Goal: Contribute content: Add original content to the website for others to see

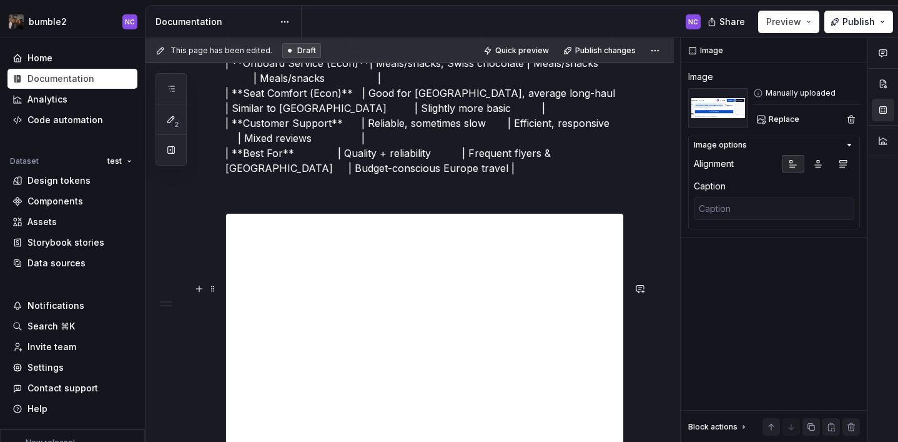
scroll to position [2357, 0]
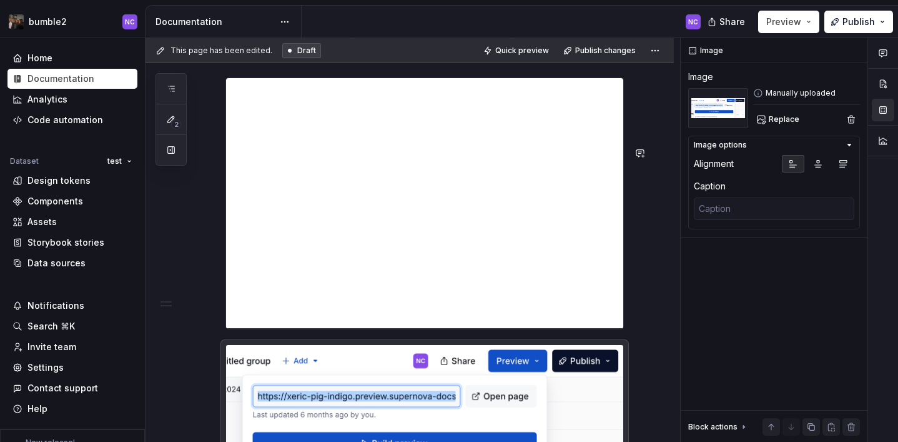
type textarea "*"
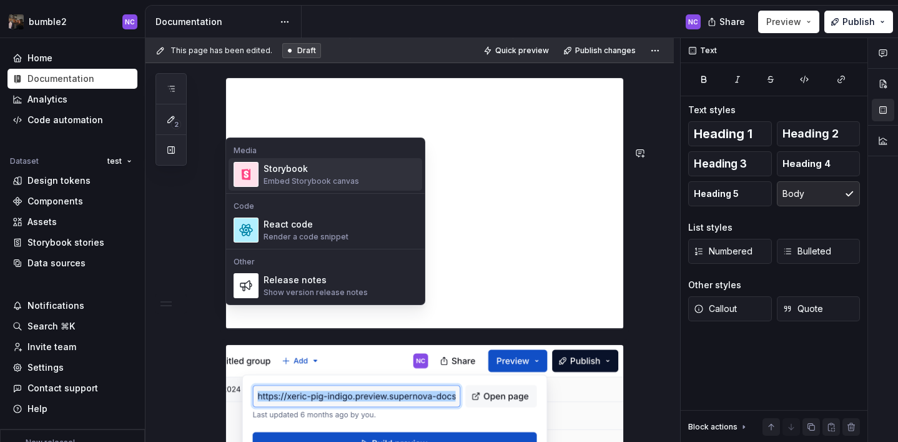
click at [314, 180] on div "Embed Storybook canvas" at bounding box center [312, 181] width 96 height 10
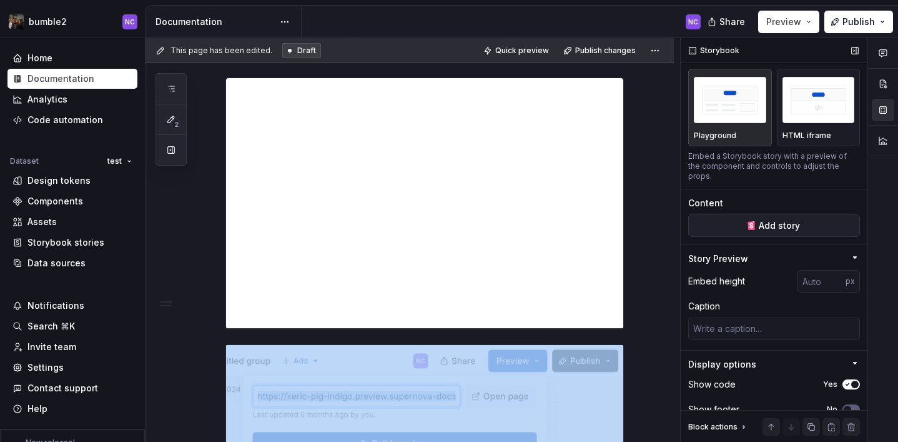
scroll to position [16, 0]
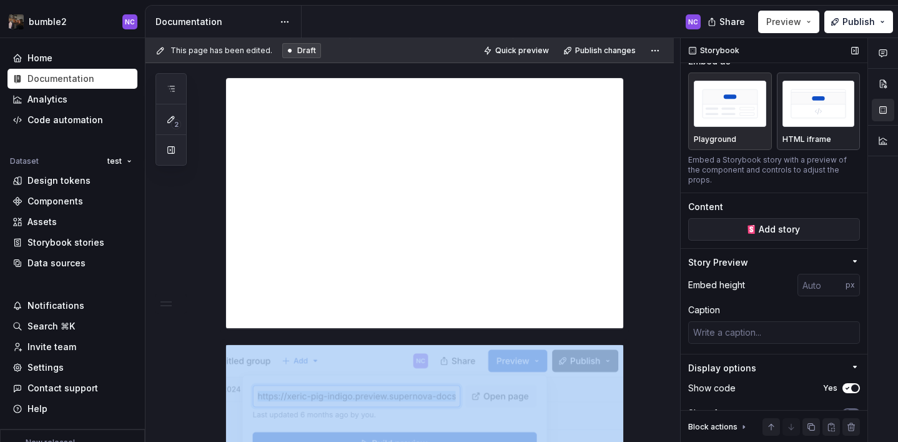
click at [809, 146] on button "HTML iframe" at bounding box center [819, 110] width 84 height 77
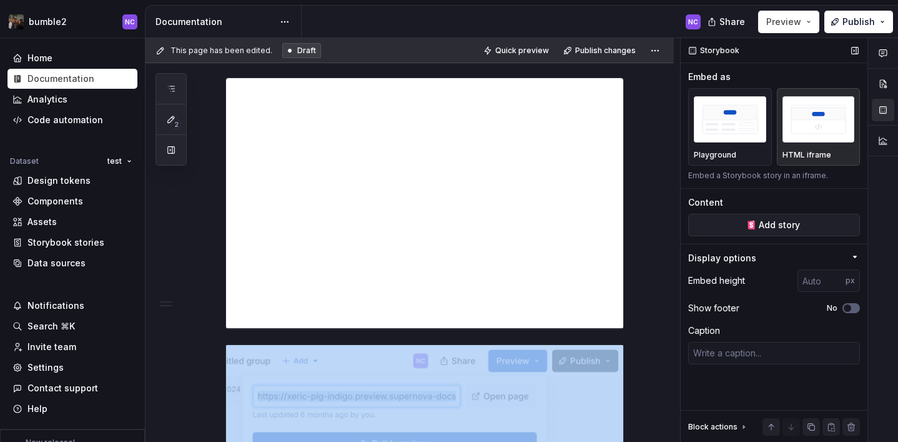
scroll to position [0, 0]
click at [751, 136] on img "button" at bounding box center [730, 119] width 72 height 46
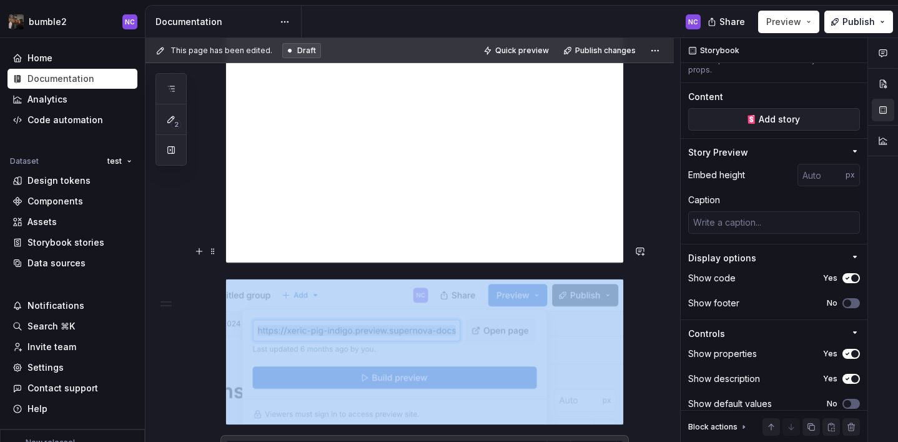
scroll to position [2423, 0]
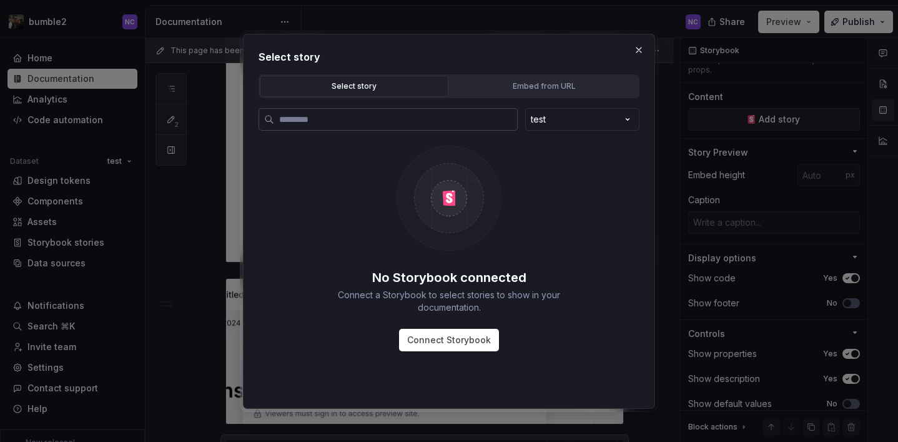
type textarea "*"
click at [516, 90] on div "Embed from URL" at bounding box center [544, 86] width 180 height 12
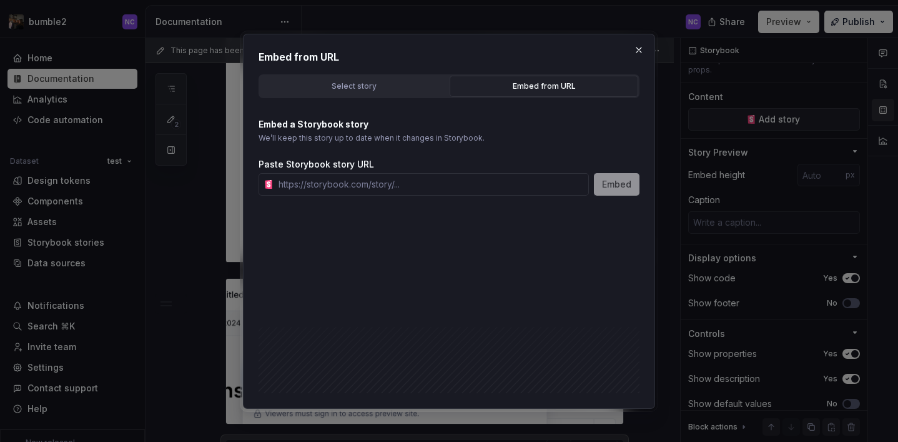
click at [420, 125] on p "Embed a Storybook story" at bounding box center [449, 124] width 381 height 12
click at [424, 173] on input "text" at bounding box center [431, 184] width 315 height 22
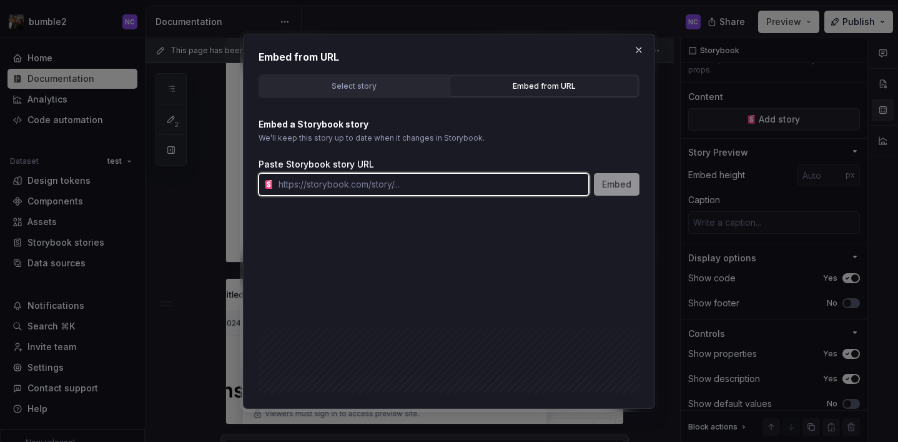
paste input "[URL][PERSON_NAME][DOMAIN_NAME]"
type input "[URL][PERSON_NAME][DOMAIN_NAME]"
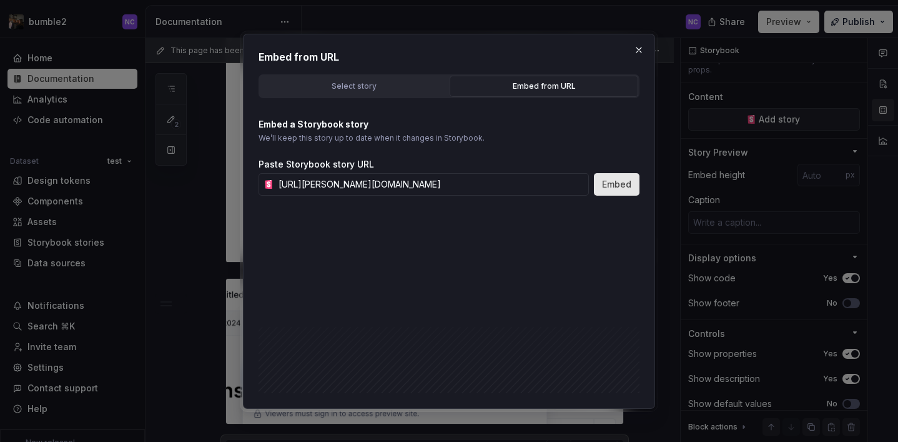
scroll to position [0, 0]
click at [628, 194] on button "Embed" at bounding box center [617, 184] width 46 height 22
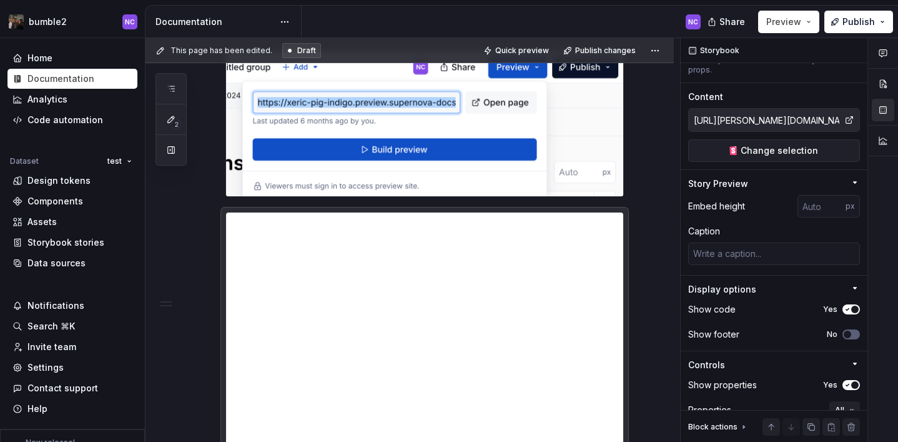
scroll to position [2654, 0]
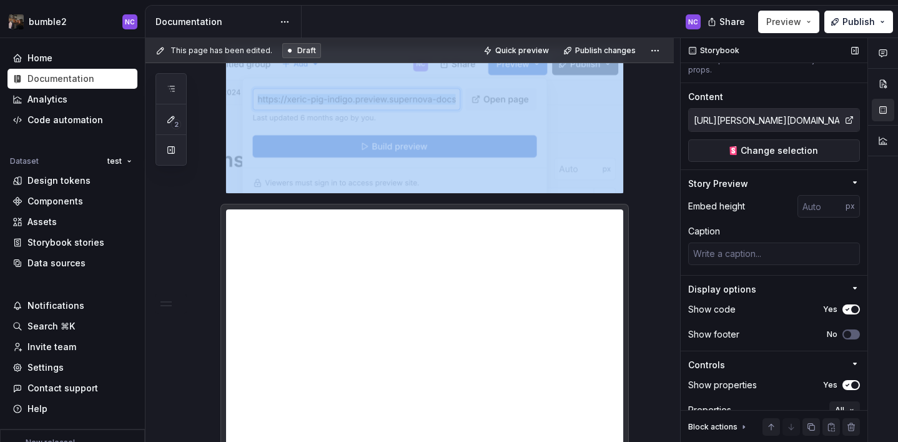
click at [855, 381] on span "button" at bounding box center [854, 384] width 7 height 7
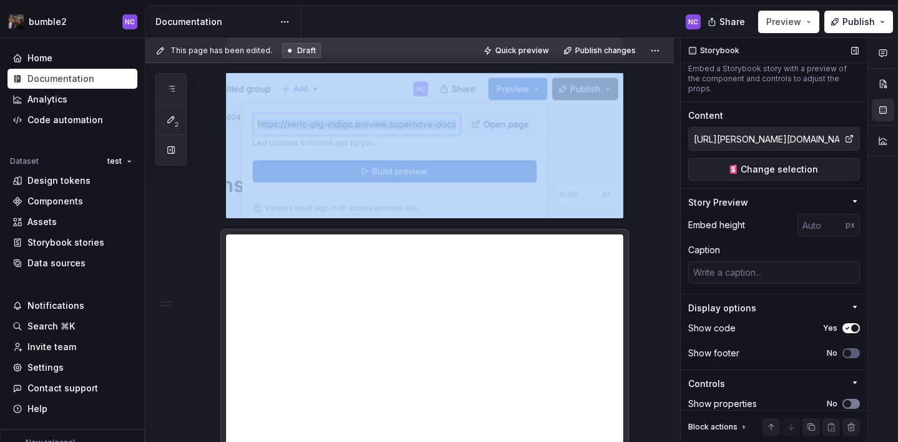
click at [850, 400] on icon "button" at bounding box center [848, 403] width 10 height 7
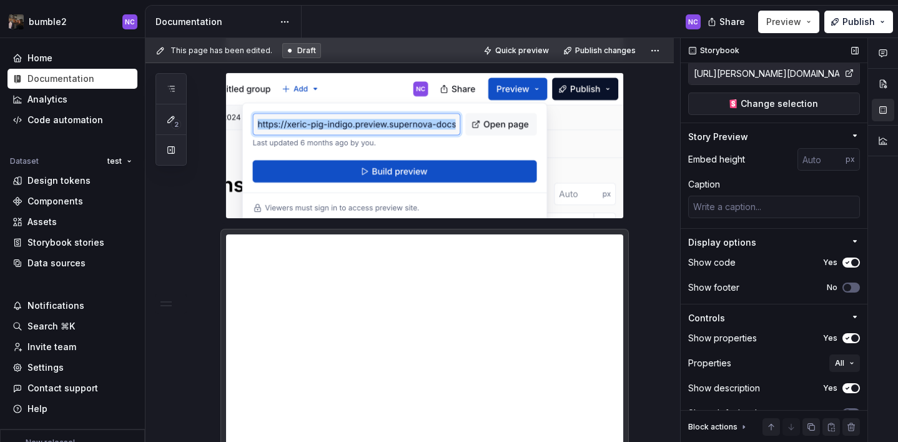
scroll to position [182, 0]
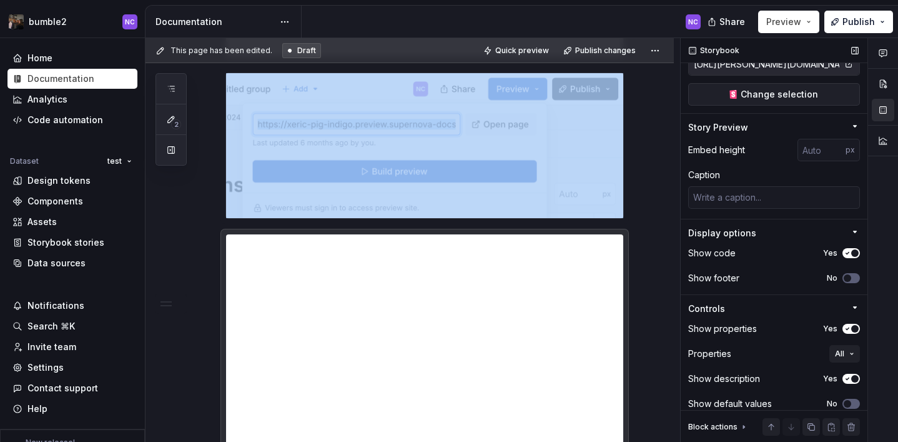
click at [853, 249] on span "button" at bounding box center [854, 252] width 7 height 7
click at [858, 32] on button "Publish" at bounding box center [858, 22] width 69 height 22
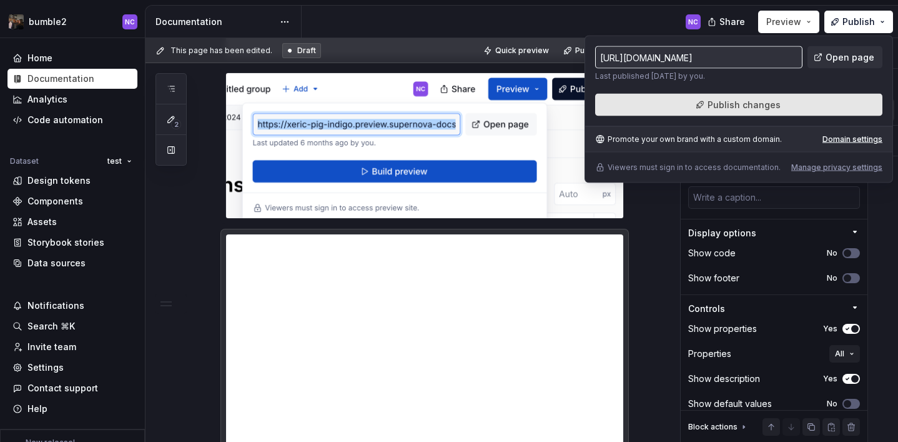
click at [762, 110] on span "Publish changes" at bounding box center [744, 105] width 73 height 12
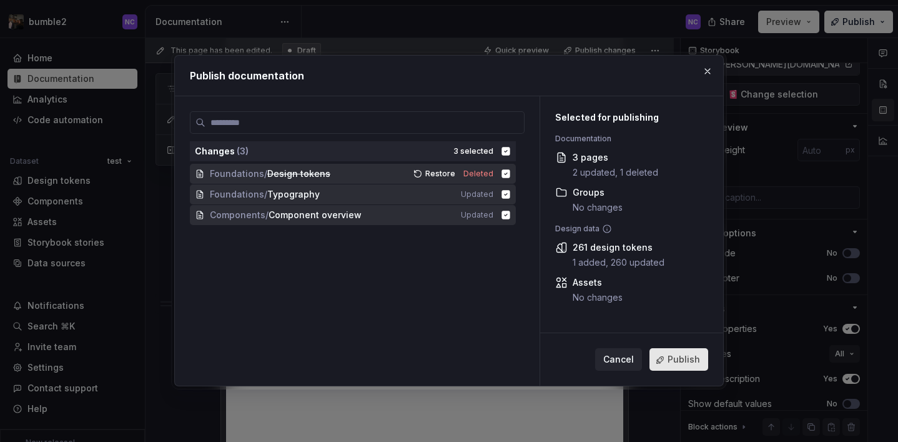
click at [693, 362] on span "Publish" at bounding box center [684, 360] width 32 height 12
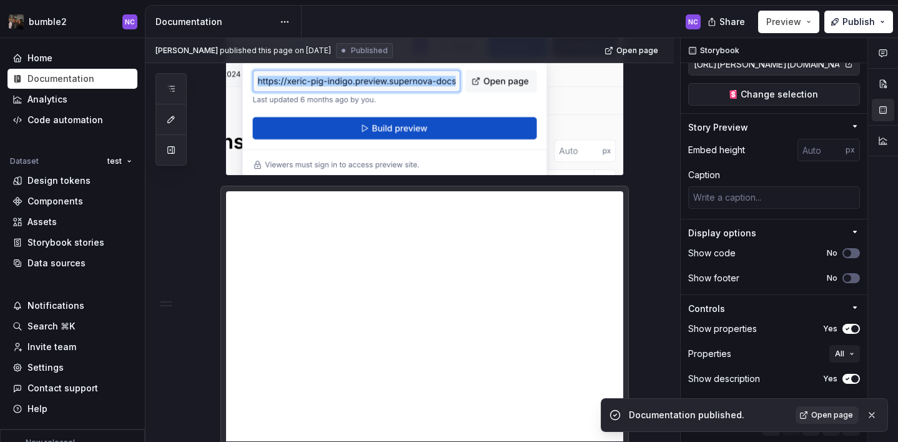
scroll to position [2694, 0]
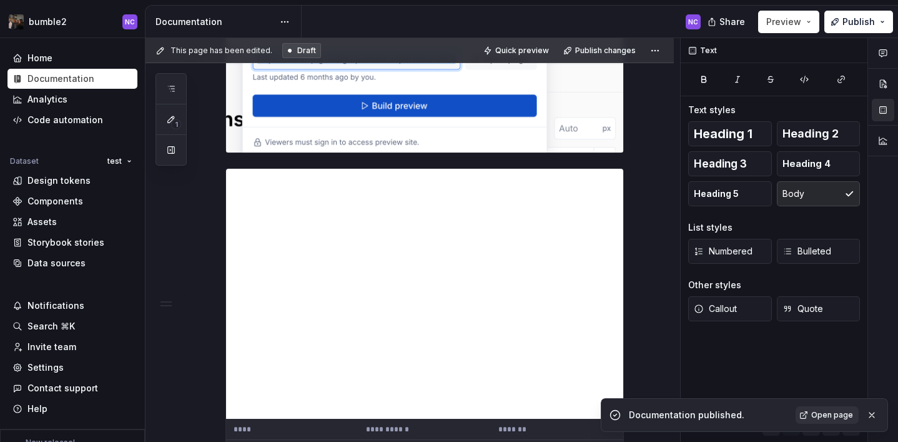
scroll to position [0, 0]
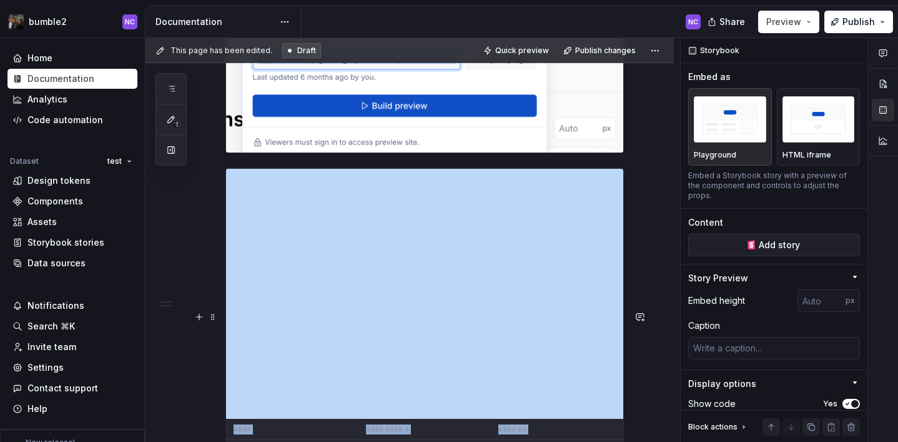
type textarea "*"
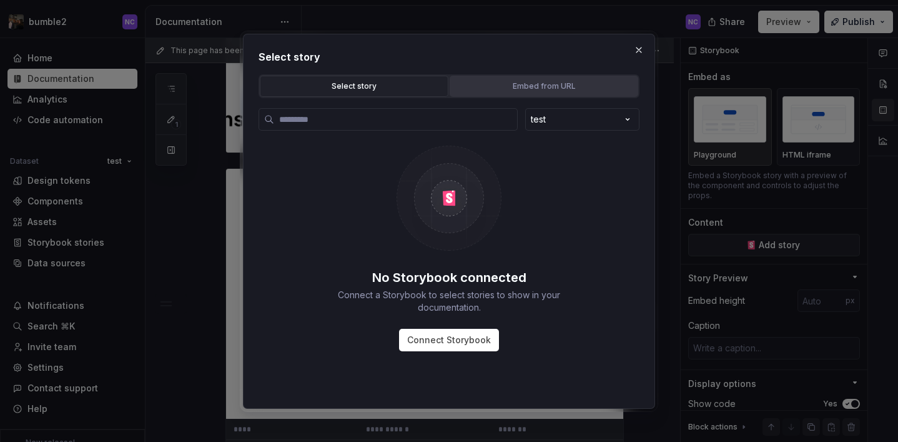
click at [522, 84] on div "Embed from URL" at bounding box center [544, 86] width 180 height 12
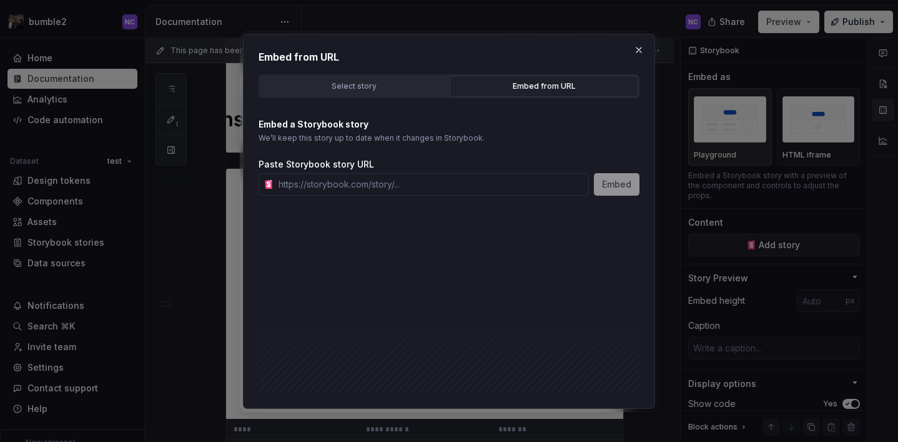
click at [417, 123] on p "Embed a Storybook story" at bounding box center [449, 124] width 381 height 12
click at [418, 182] on input "text" at bounding box center [431, 184] width 315 height 22
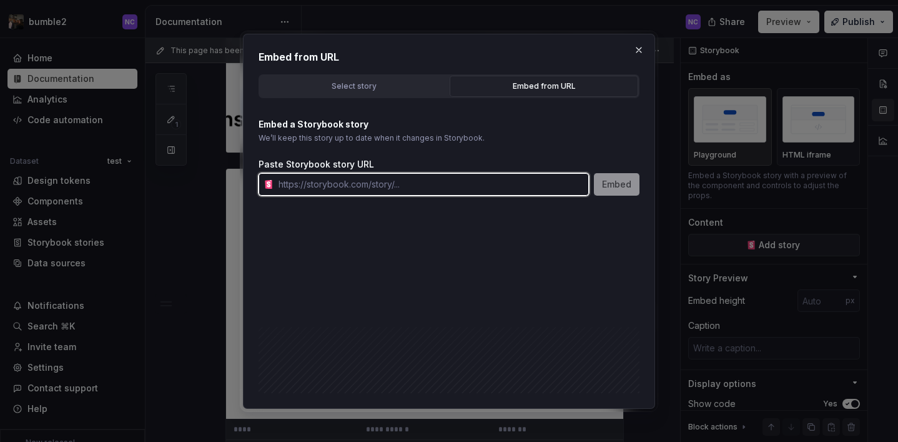
paste input "[URL][PERSON_NAME][DOMAIN_NAME]"
type input "[URL][PERSON_NAME][DOMAIN_NAME]"
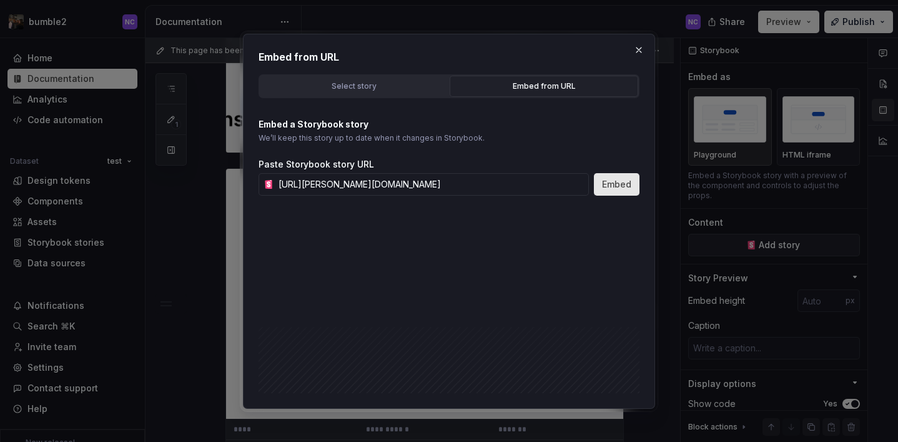
scroll to position [0, 0]
click at [597, 183] on button "Embed" at bounding box center [617, 184] width 46 height 22
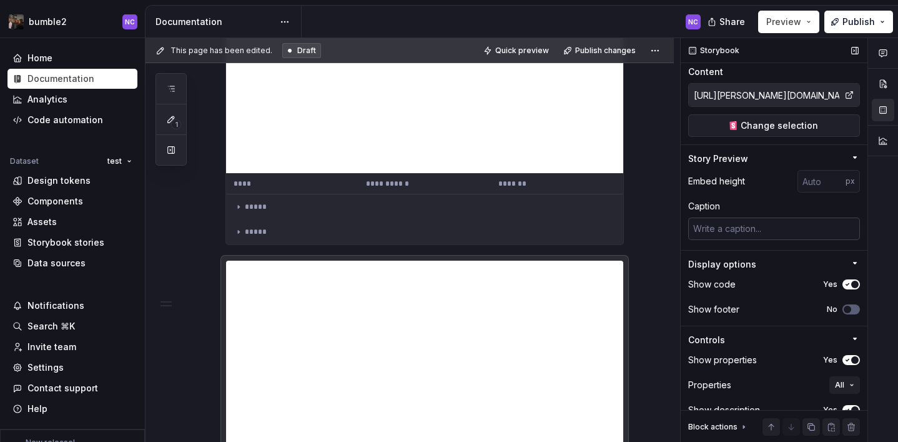
scroll to position [182, 0]
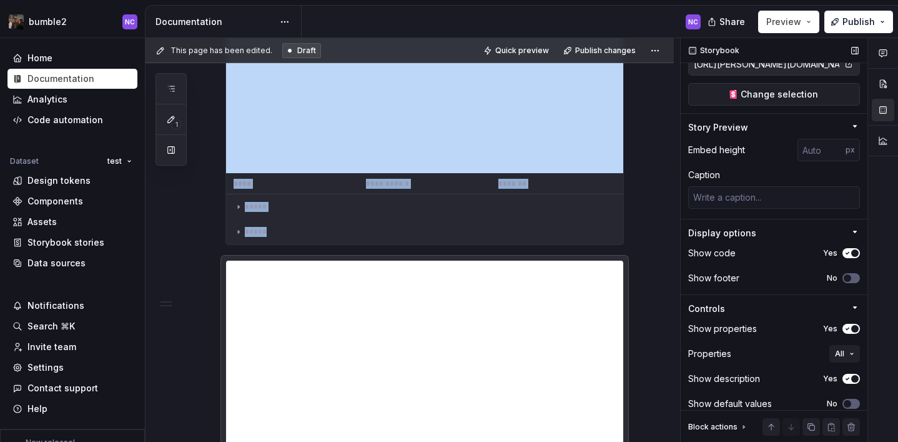
click at [851, 324] on button "Yes" at bounding box center [851, 329] width 17 height 10
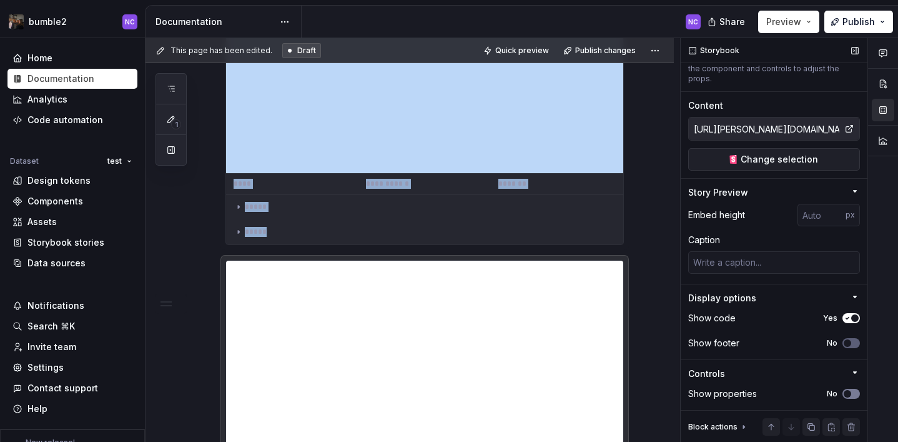
scroll to position [2966, 0]
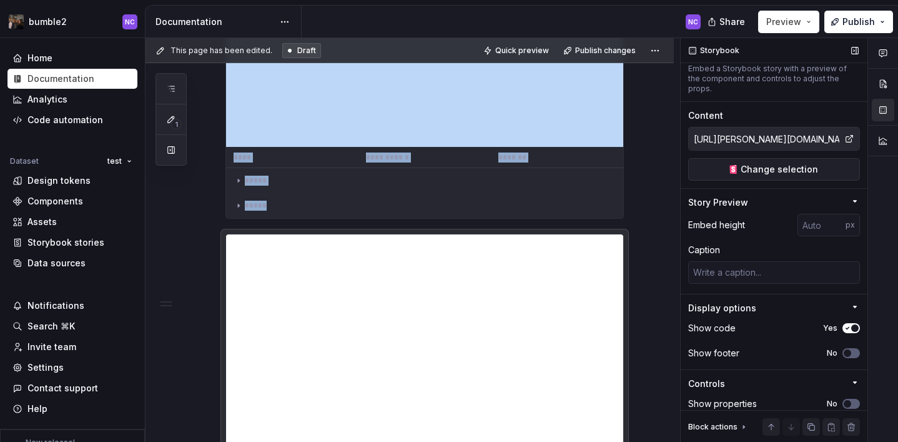
click at [855, 324] on span "button" at bounding box center [854, 327] width 7 height 7
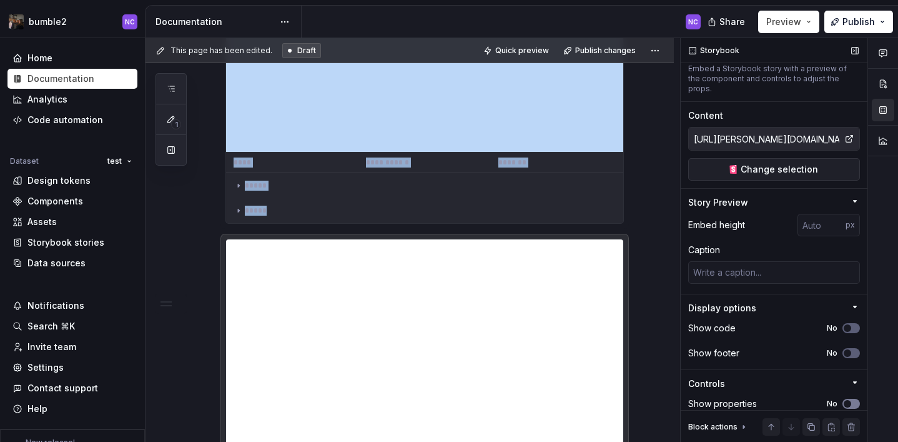
click at [849, 400] on span "button" at bounding box center [847, 403] width 7 height 7
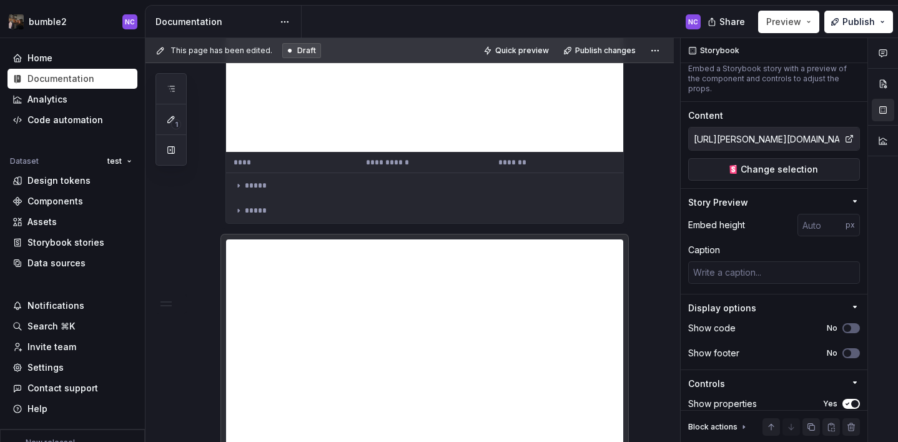
click at [839, 36] on div "Share Preview Publish" at bounding box center [804, 22] width 187 height 32
click at [838, 24] on button "Publish" at bounding box center [858, 22] width 69 height 22
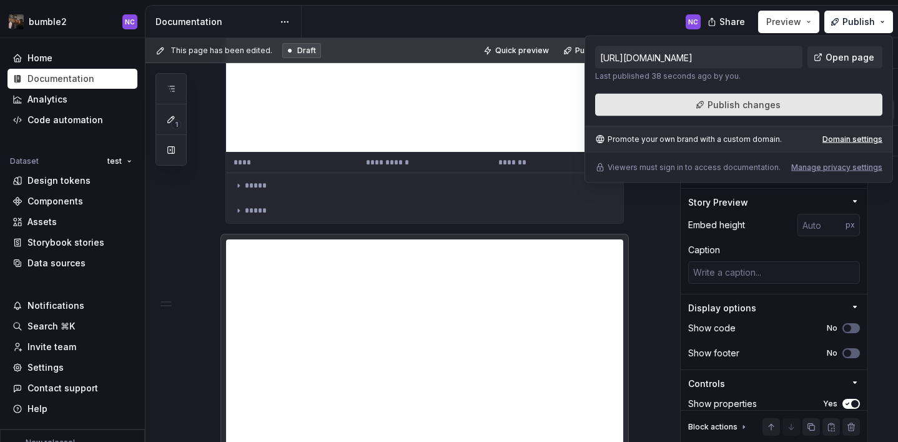
click at [791, 112] on button "Publish changes" at bounding box center [738, 105] width 287 height 22
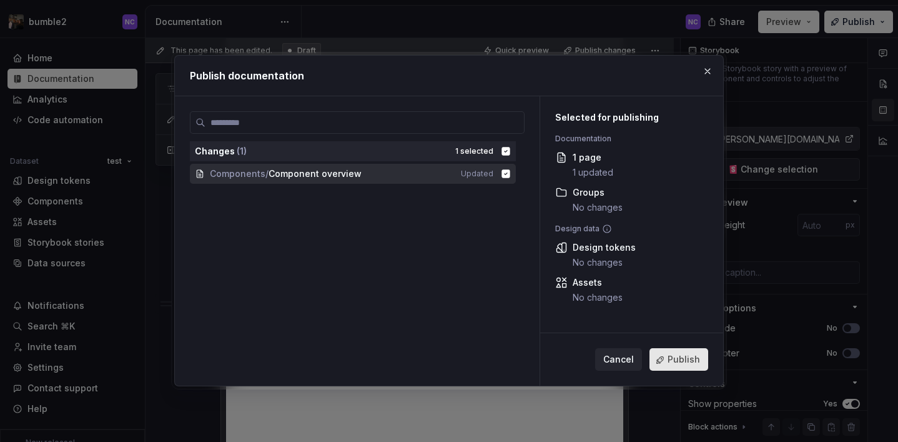
click at [678, 369] on button "Publish" at bounding box center [679, 360] width 59 height 22
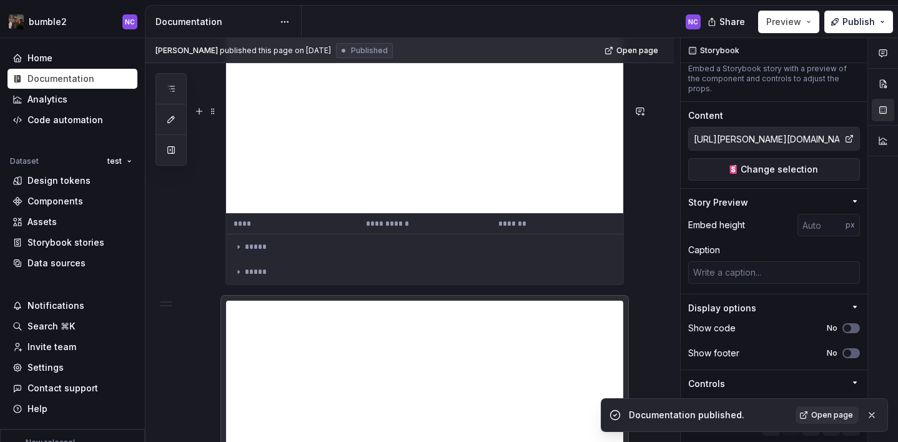
scroll to position [2908, 0]
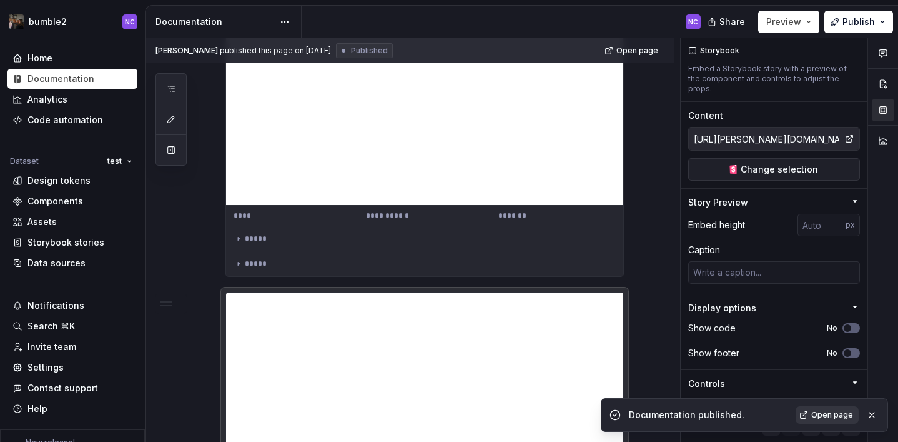
click at [806, 414] on link "Open page" at bounding box center [827, 414] width 63 height 17
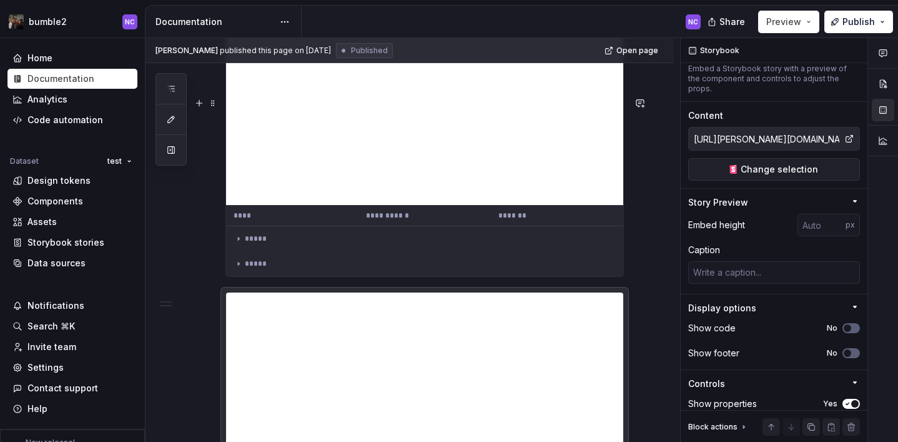
scroll to position [3007, 0]
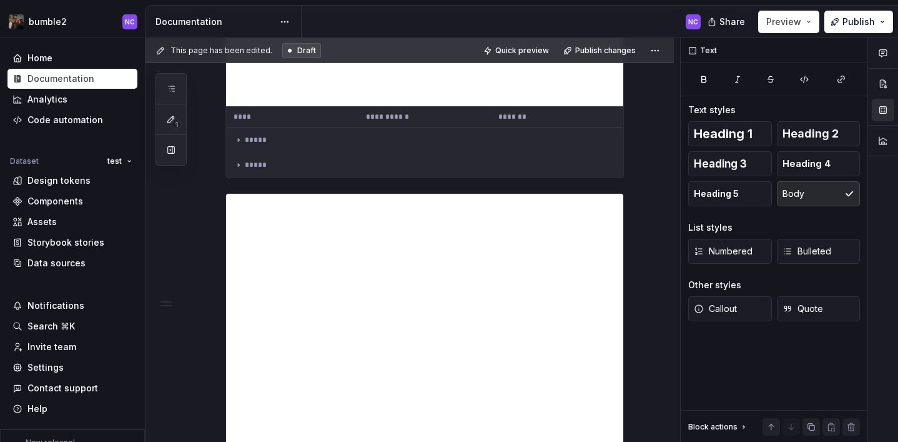
scroll to position [3037, 0]
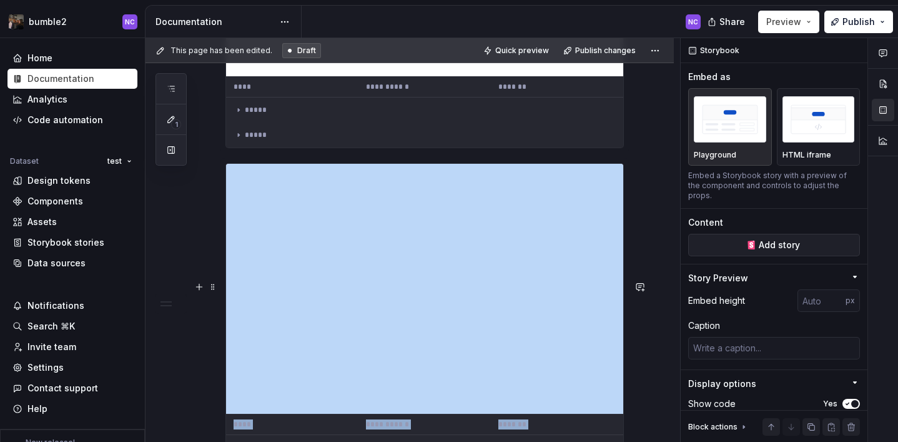
type textarea "*"
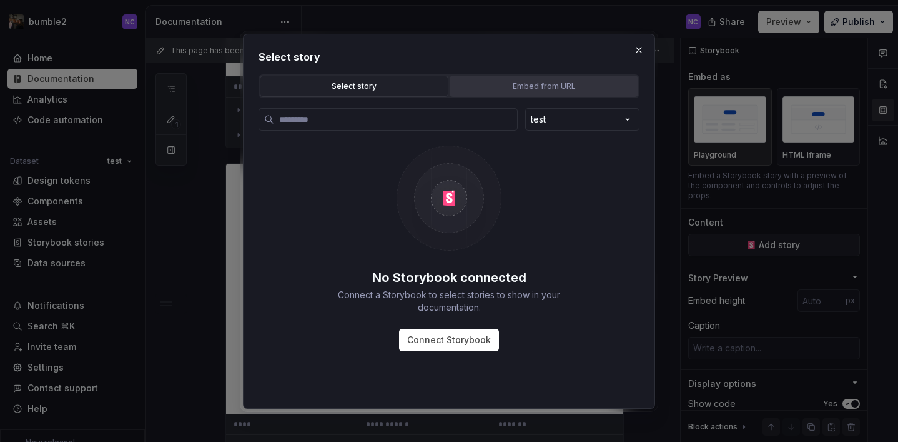
click at [557, 87] on div "Embed from URL" at bounding box center [544, 86] width 180 height 12
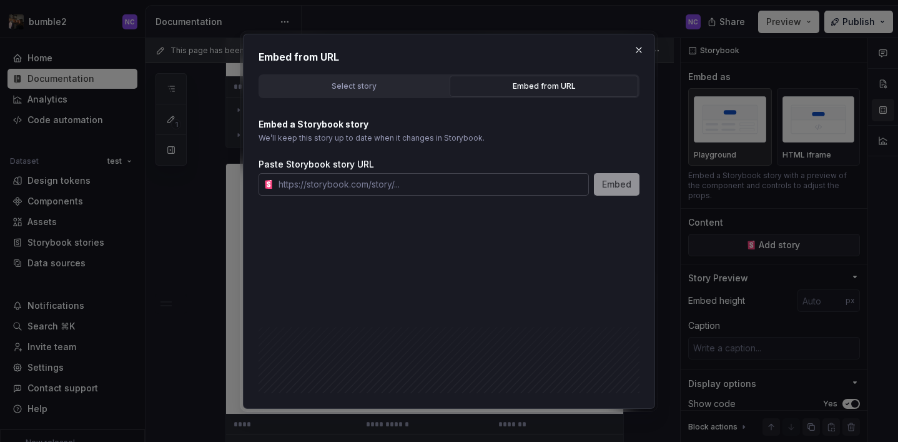
click at [408, 181] on input "text" at bounding box center [431, 184] width 315 height 22
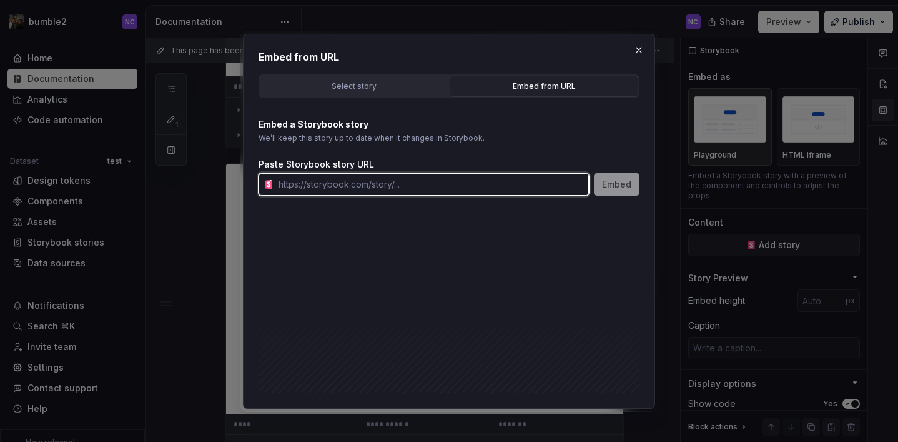
paste input "[URL][PERSON_NAME][DOMAIN_NAME]"
type input "[URL][PERSON_NAME][DOMAIN_NAME]"
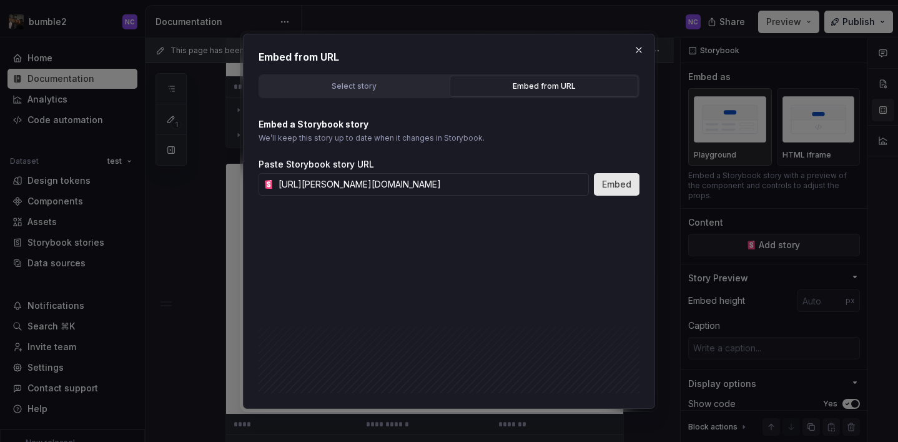
click at [605, 187] on span "Embed" at bounding box center [616, 184] width 29 height 12
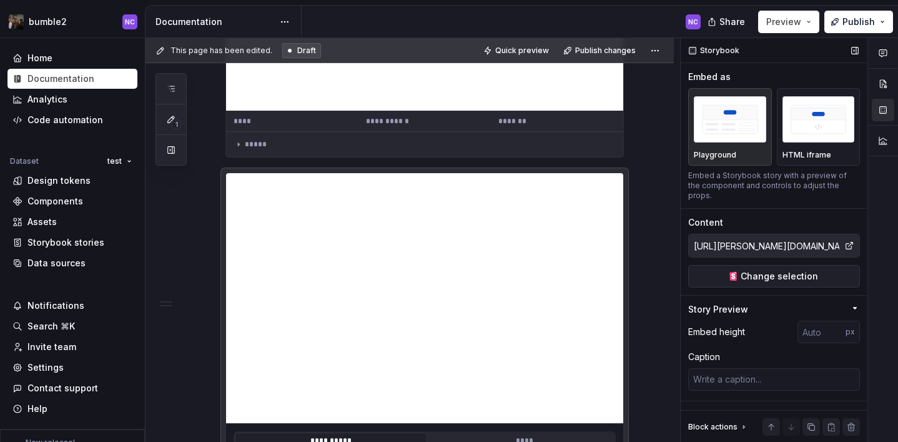
scroll to position [182, 0]
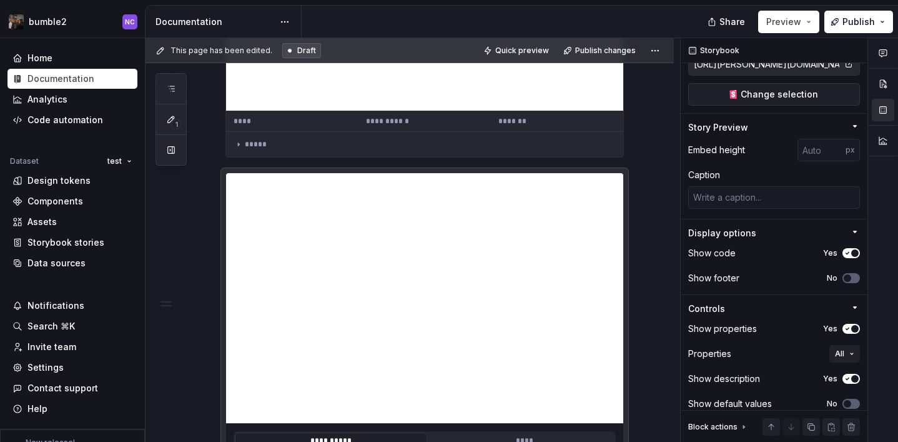
type textarea "*"
